Goal: Information Seeking & Learning: Learn about a topic

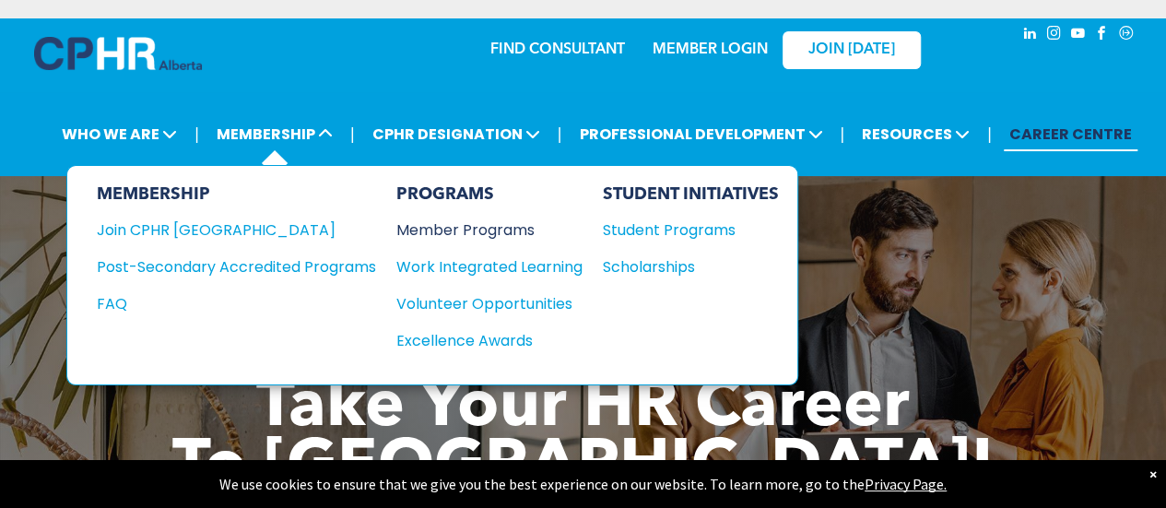
click at [455, 230] on div "Member Programs" at bounding box center [480, 229] width 168 height 23
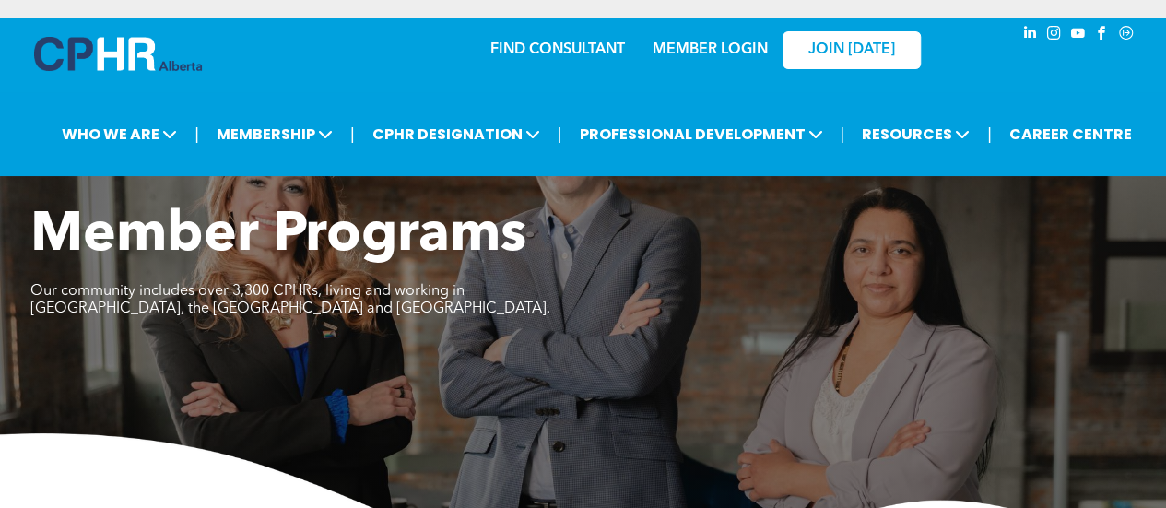
click at [1077, 376] on div "Member Programs Our community includes over 3,300 CPHRs, living and working in …" at bounding box center [583, 391] width 1166 height 376
click at [528, 47] on link "FIND CONSULTANT" at bounding box center [557, 49] width 135 height 15
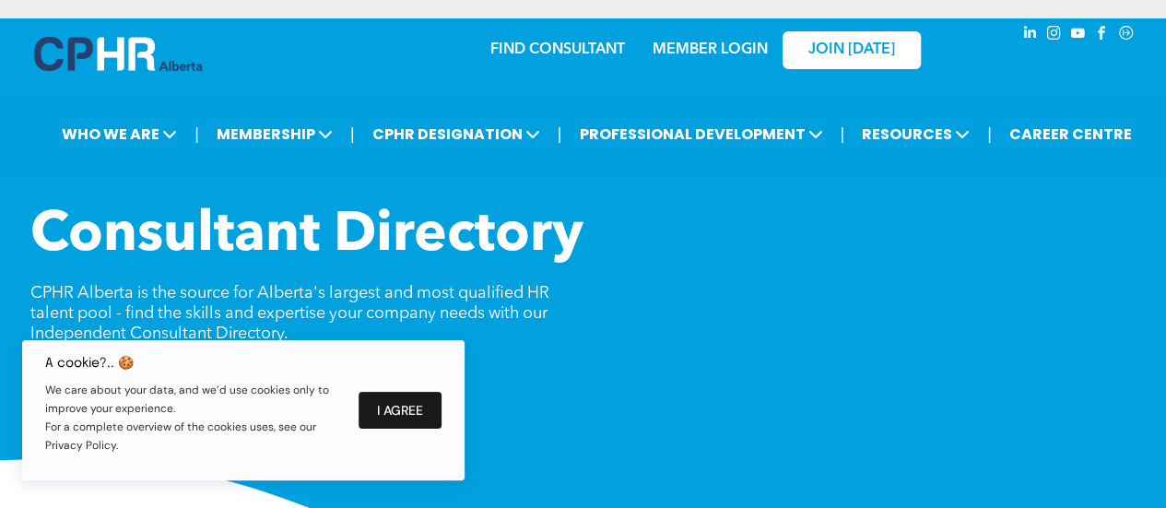
click at [418, 417] on button "I Agree" at bounding box center [400, 410] width 83 height 37
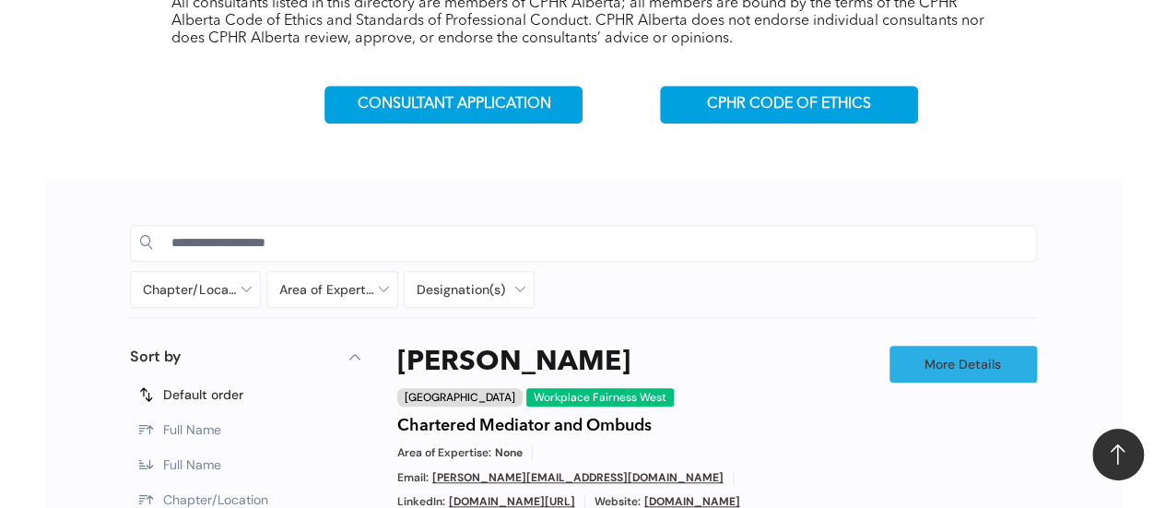
scroll to position [697, 0]
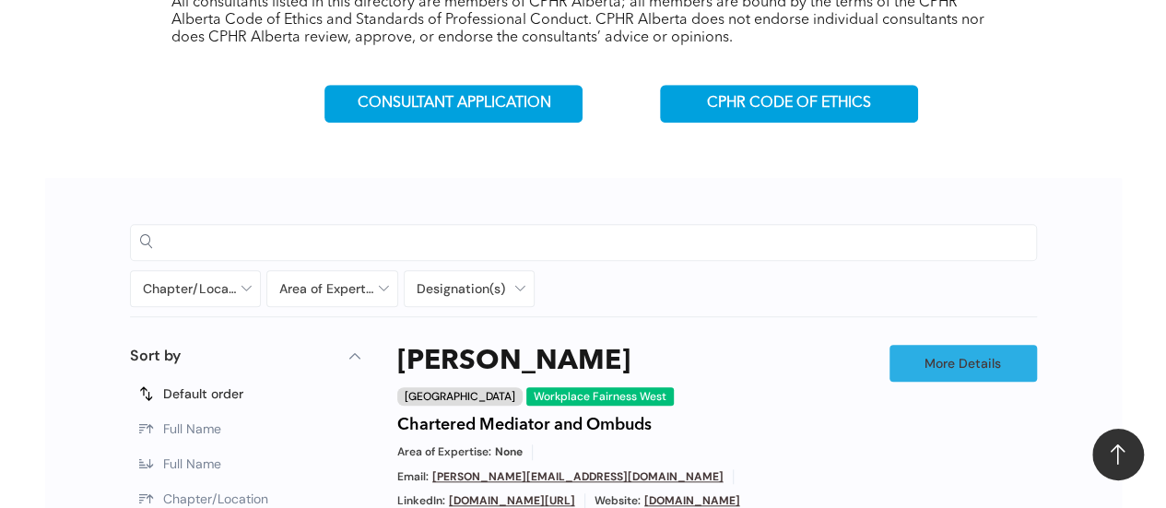
click at [745, 241] on input at bounding box center [598, 242] width 855 height 28
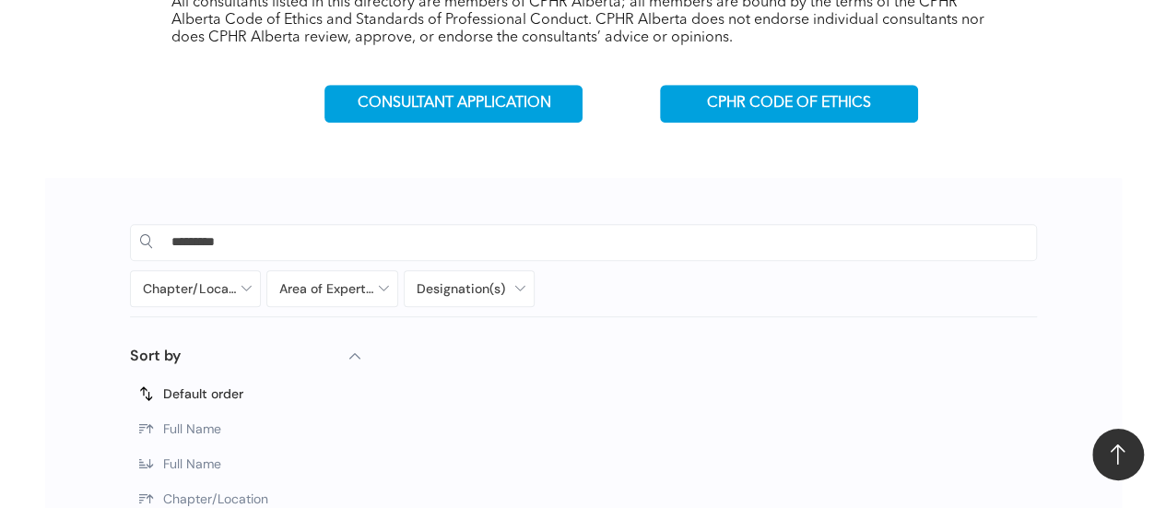
type input "*********"
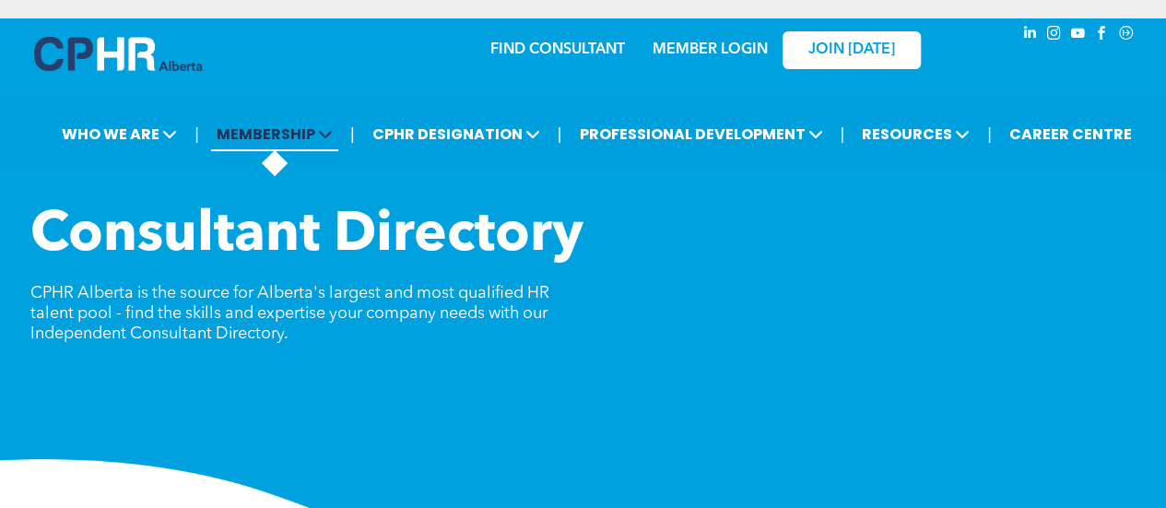
click at [308, 129] on span "MEMBERSHIP" at bounding box center [274, 134] width 127 height 34
click at [284, 123] on span "MEMBERSHIP" at bounding box center [274, 134] width 127 height 34
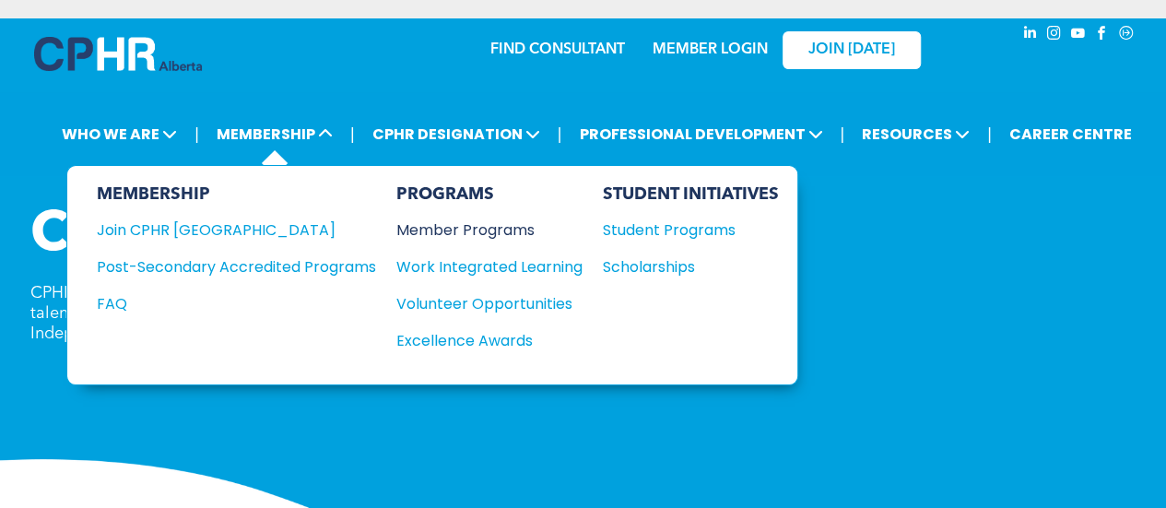
click at [519, 229] on div "Member Programs" at bounding box center [480, 229] width 168 height 23
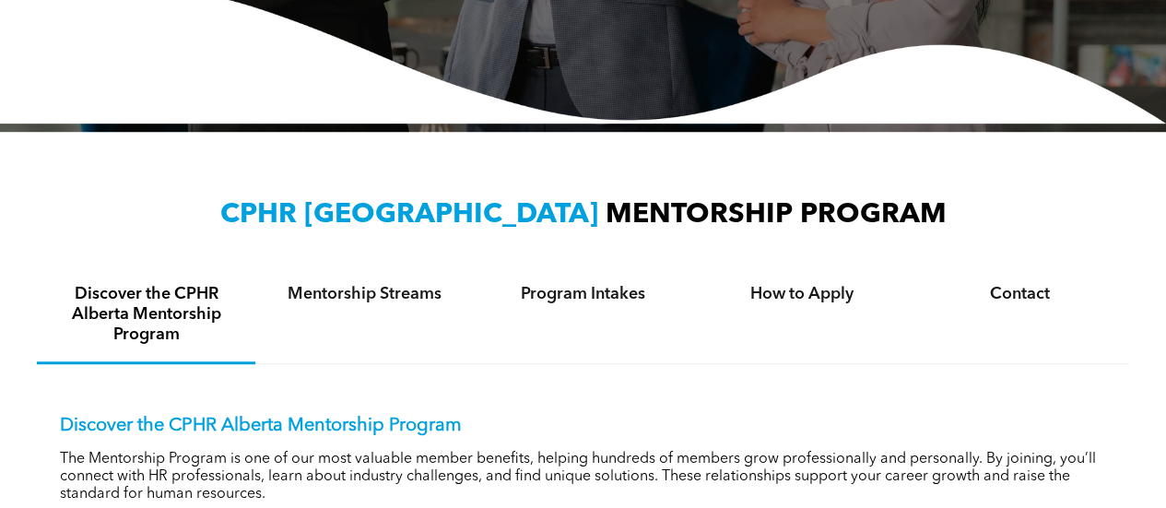
scroll to position [462, 0]
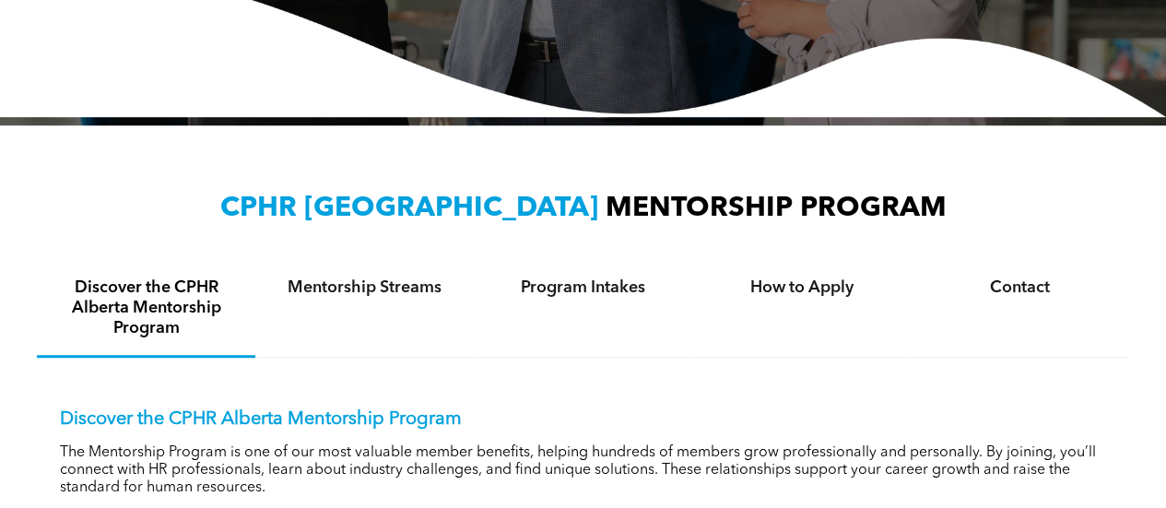
click at [370, 282] on h4 "Mentorship Streams" at bounding box center [364, 287] width 185 height 20
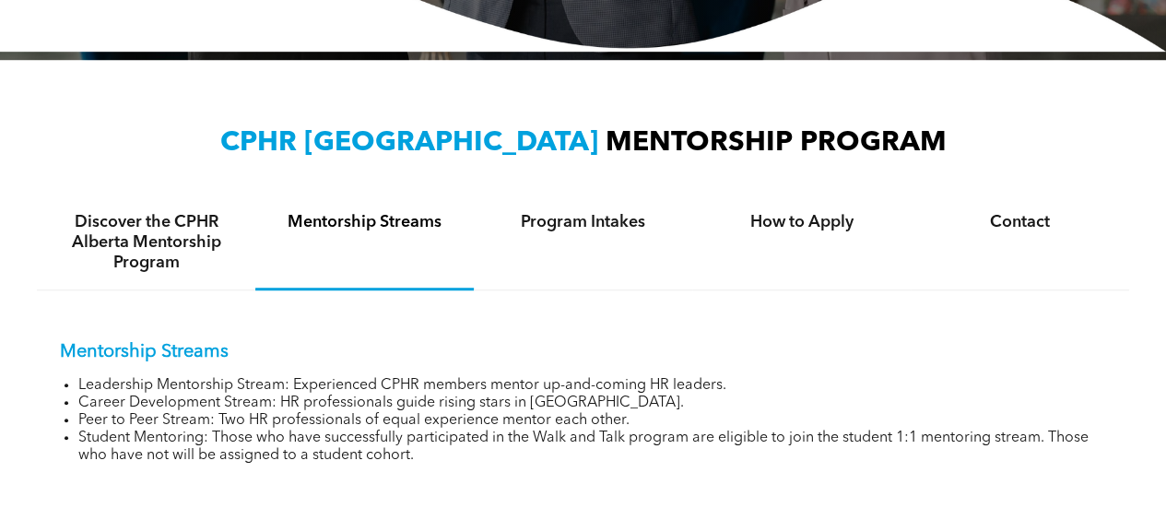
scroll to position [520, 0]
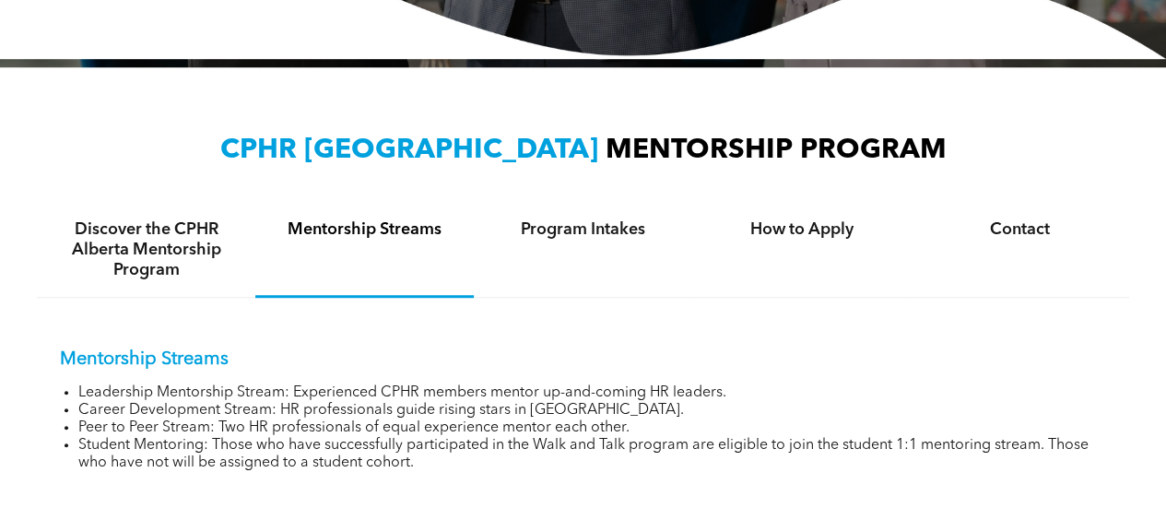
click at [617, 219] on h4 "Program Intakes" at bounding box center [582, 229] width 185 height 20
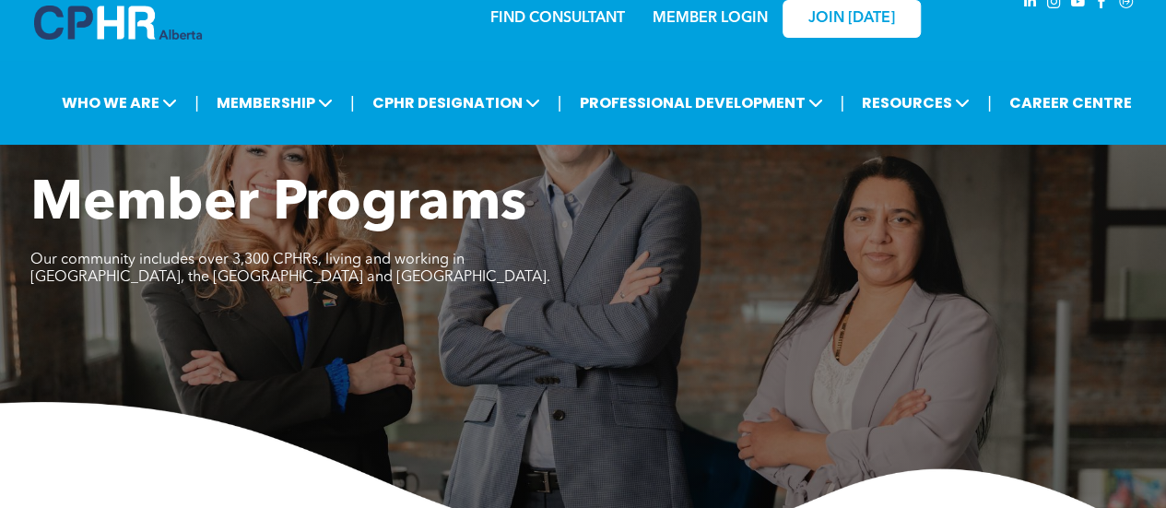
scroll to position [0, 0]
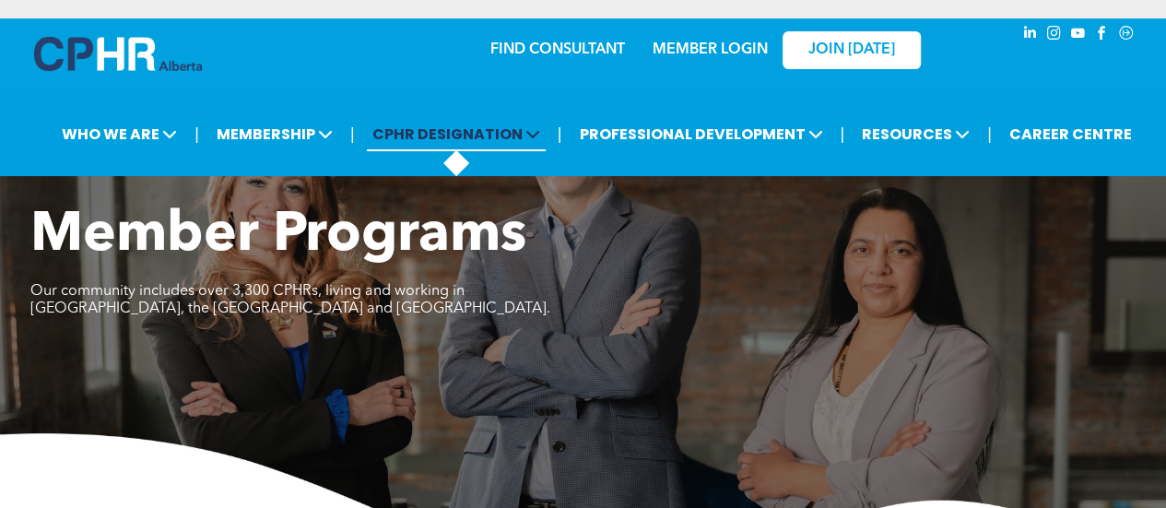
click at [451, 138] on span "CPHR DESIGNATION" at bounding box center [456, 134] width 179 height 34
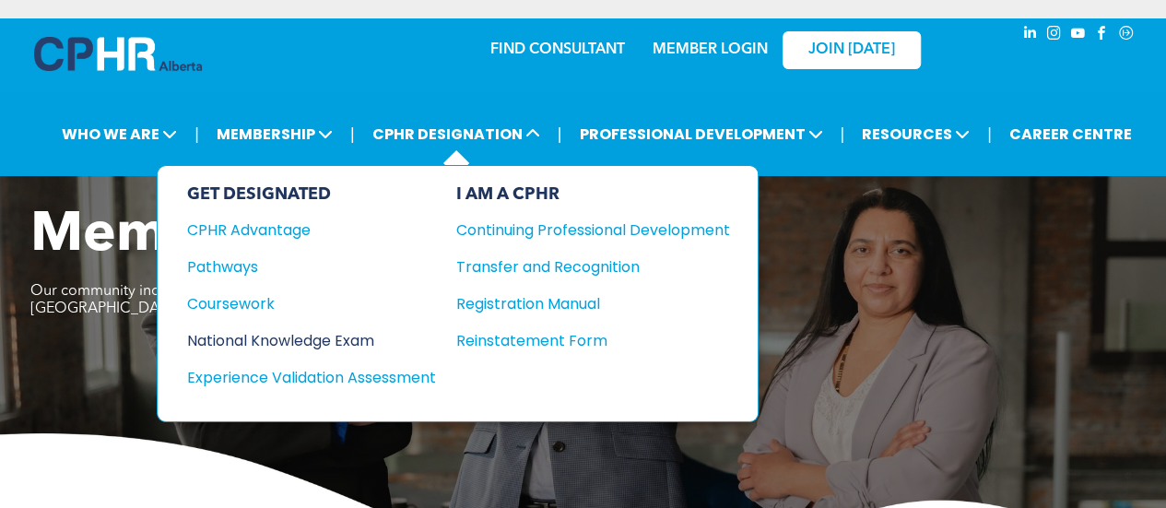
click at [347, 335] on div "National Knowledge Exam" at bounding box center [299, 340] width 224 height 23
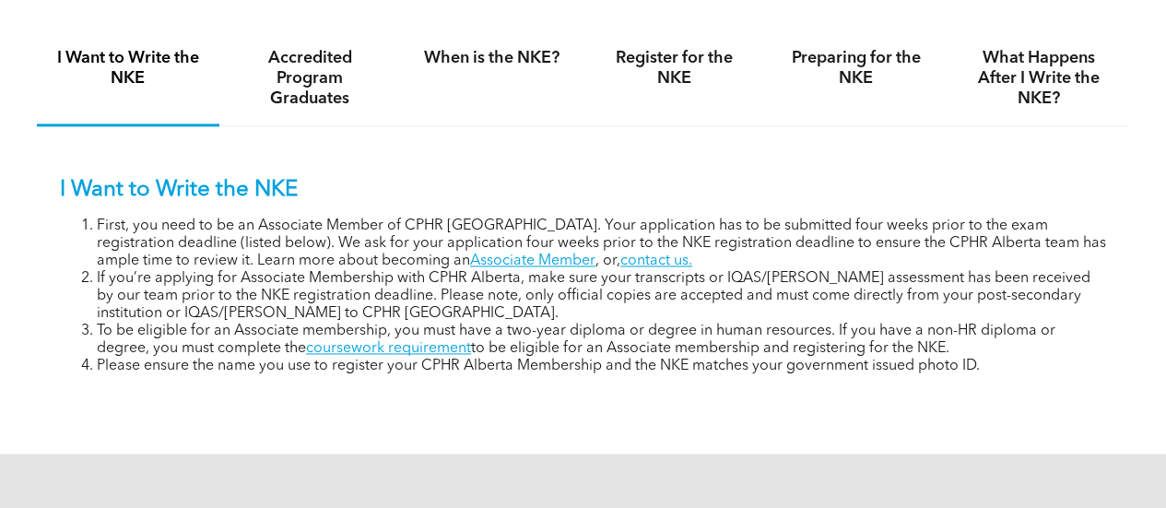
scroll to position [1170, 0]
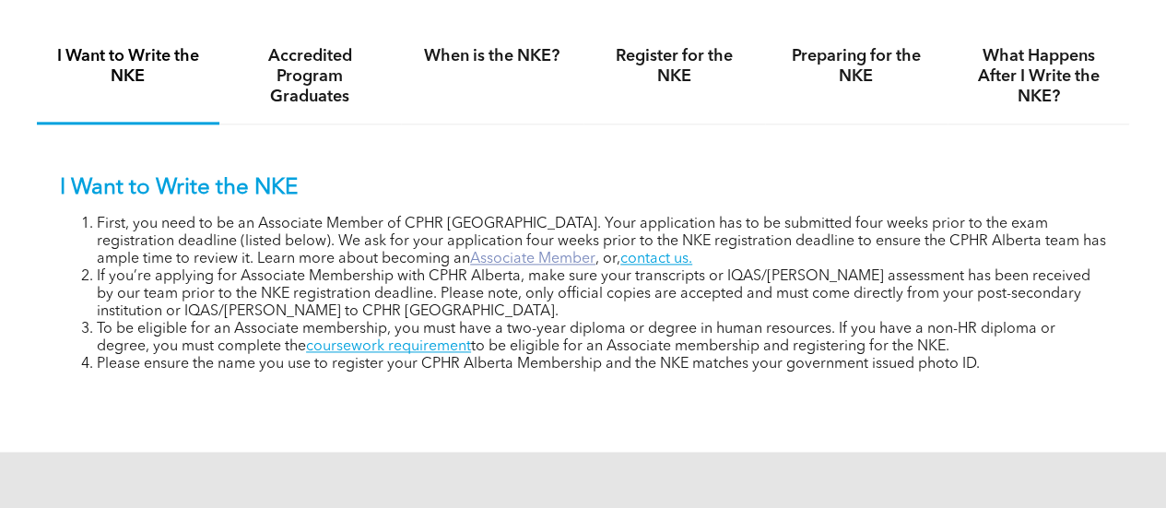
click at [470, 263] on link "Associate Member" at bounding box center [532, 259] width 125 height 15
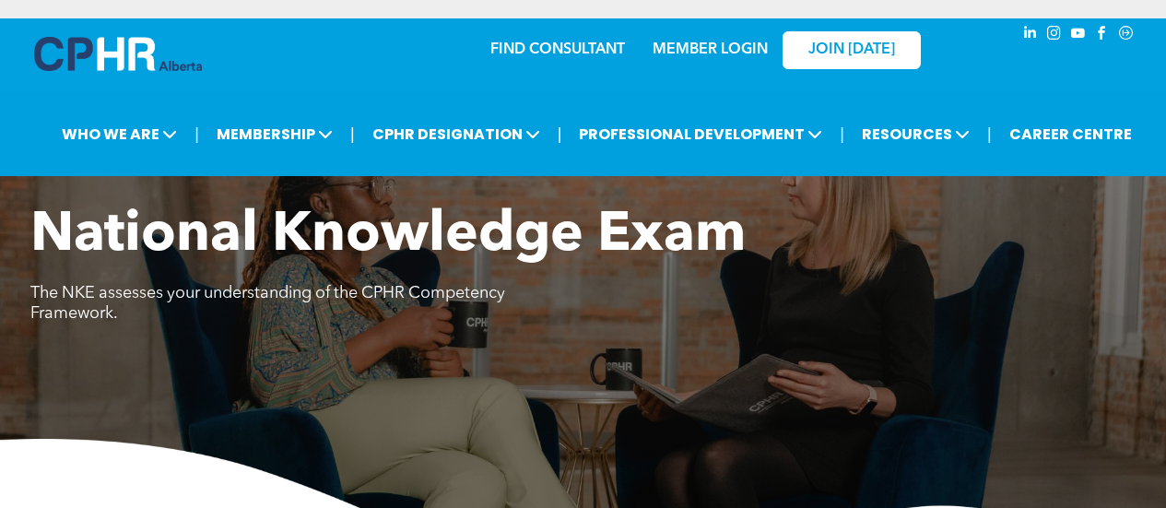
scroll to position [1170, 0]
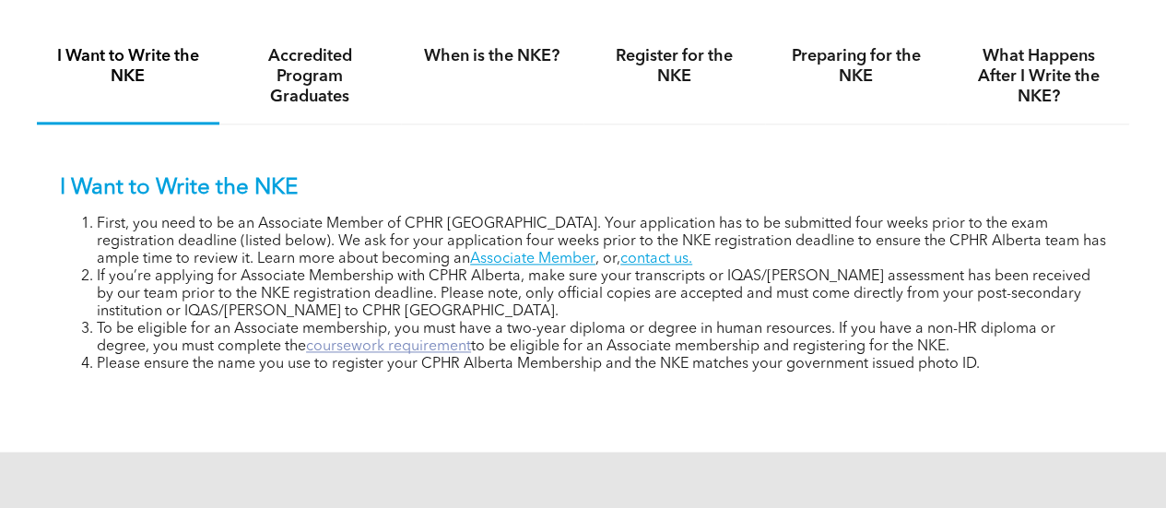
click at [438, 354] on link "coursework requirement" at bounding box center [388, 346] width 165 height 15
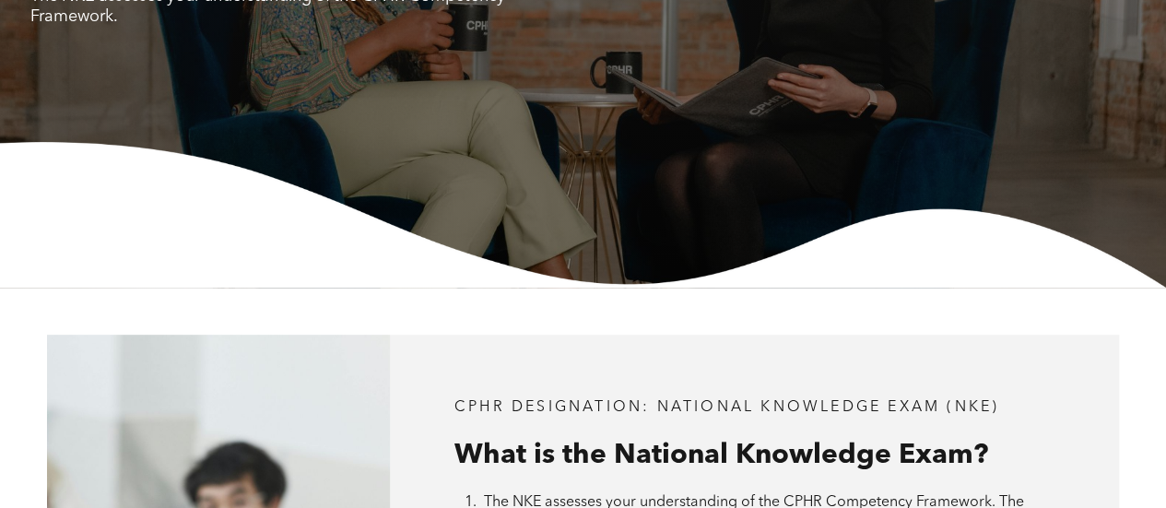
scroll to position [301, 0]
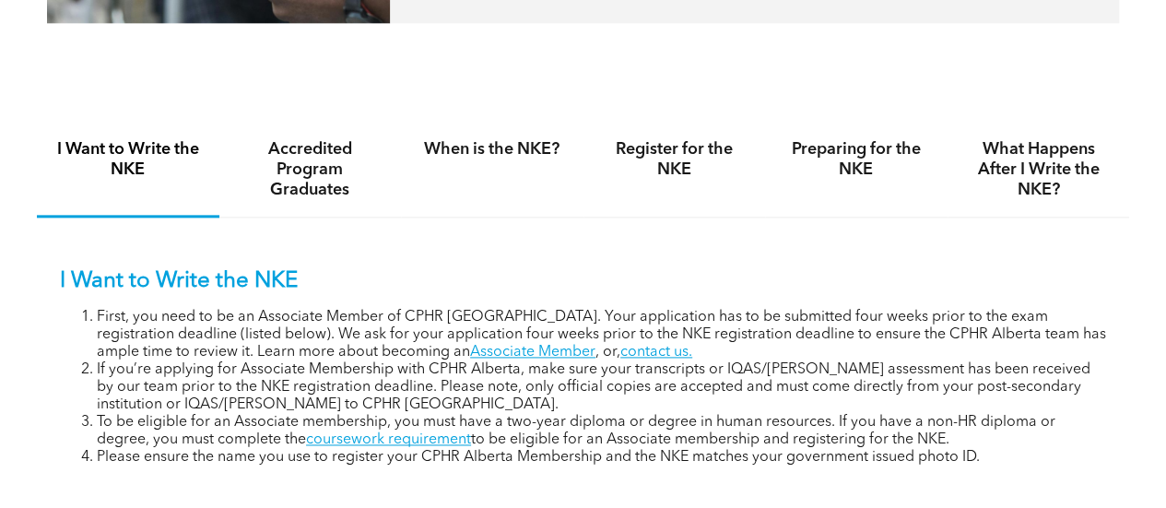
scroll to position [1077, 0]
